Goal: Information Seeking & Learning: Learn about a topic

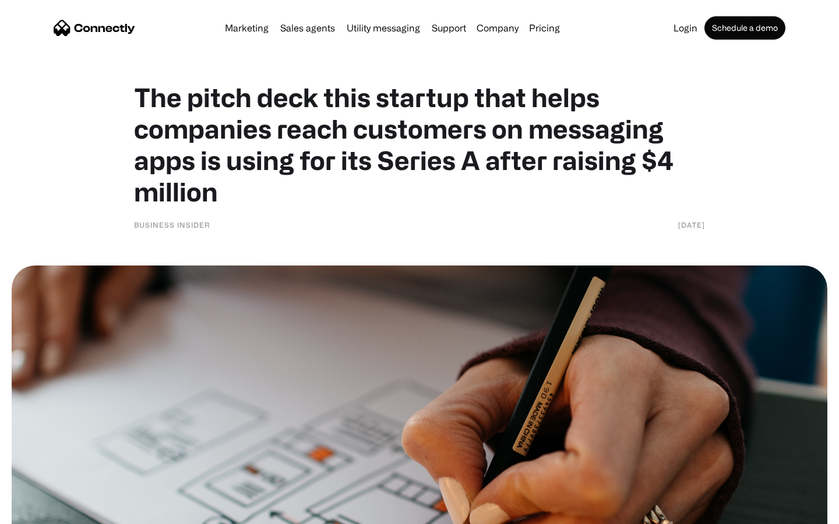
scroll to position [5050, 0]
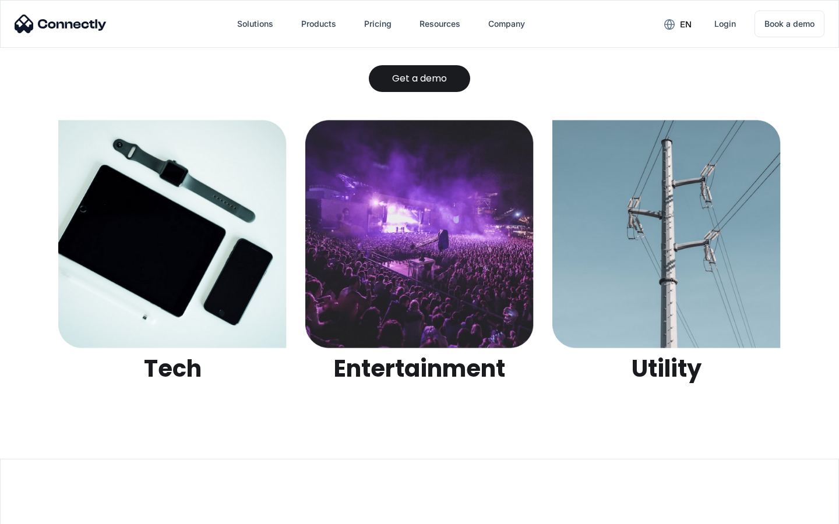
scroll to position [3674, 0]
